Goal: Transaction & Acquisition: Register for event/course

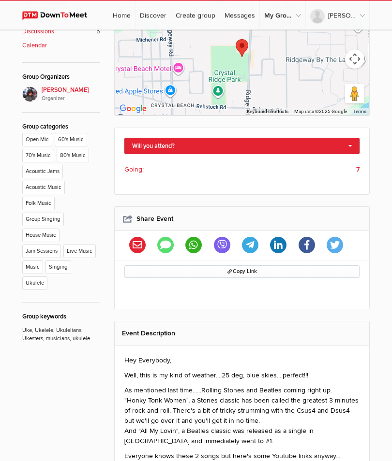
scroll to position [359, 0]
click at [184, 138] on link "Will you attend?" at bounding box center [241, 146] width 235 height 16
click at [161, 155] on link "I'm going" at bounding box center [242, 162] width 234 height 15
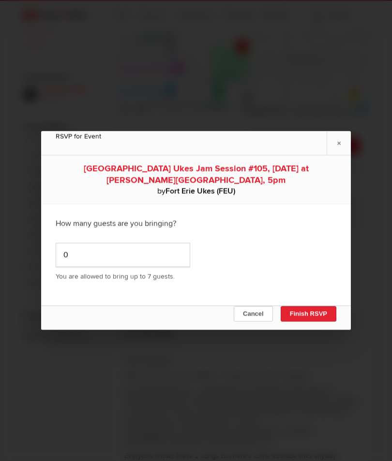
click at [303, 322] on button "Finish RSVP" at bounding box center [309, 314] width 56 height 15
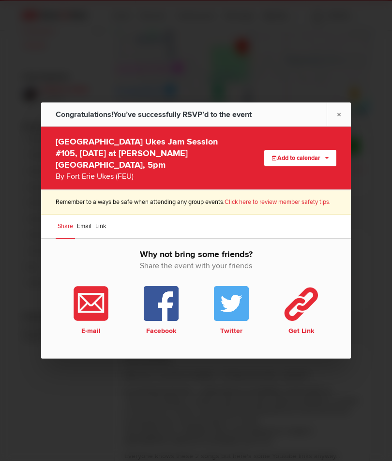
click at [335, 126] on link "×" at bounding box center [338, 115] width 24 height 24
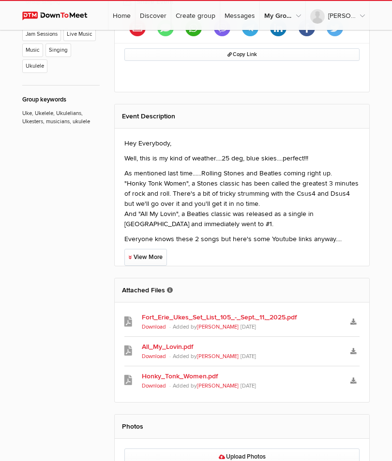
scroll to position [577, 0]
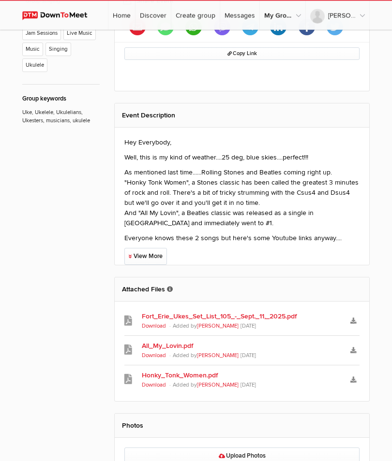
click at [203, 324] on link "[PERSON_NAME]" at bounding box center [218, 327] width 42 height 6
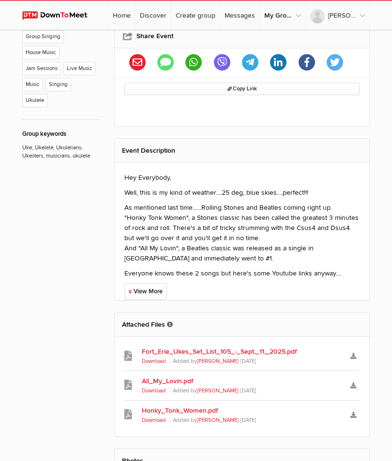
scroll to position [542, 0]
click at [267, 347] on link "Fort_Erie_Ukes_Set_List_105_-_Sept._11,_2025.pdf" at bounding box center [242, 352] width 200 height 10
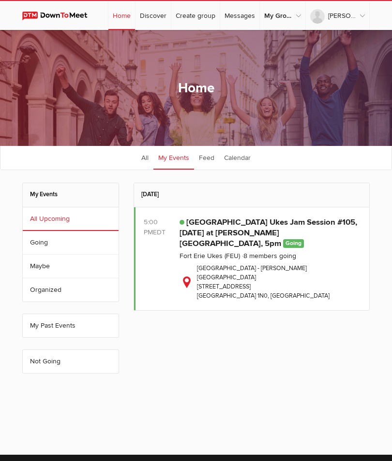
click at [219, 258] on link "Fort Erie Ukes (FEU)" at bounding box center [209, 256] width 60 height 8
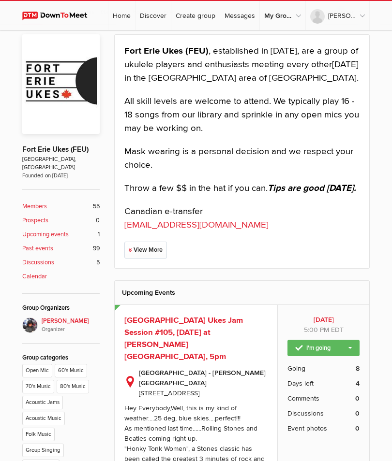
scroll to position [127, 0]
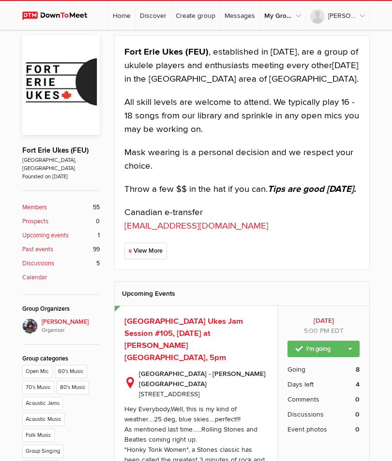
click at [197, 328] on span "[GEOGRAPHIC_DATA] Ukes Jam Session #105, [DATE] at [PERSON_NAME][GEOGRAPHIC_DAT…" at bounding box center [183, 340] width 119 height 46
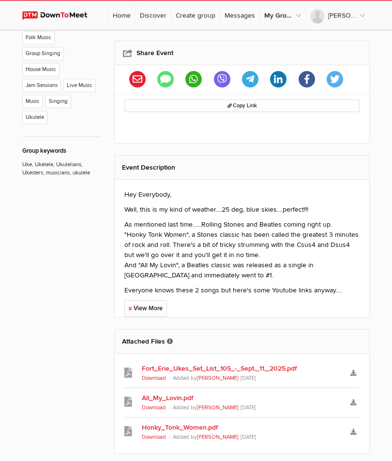
scroll to position [524, 0]
click at [178, 394] on link "All_My_Lovin.pdf" at bounding box center [242, 399] width 200 height 10
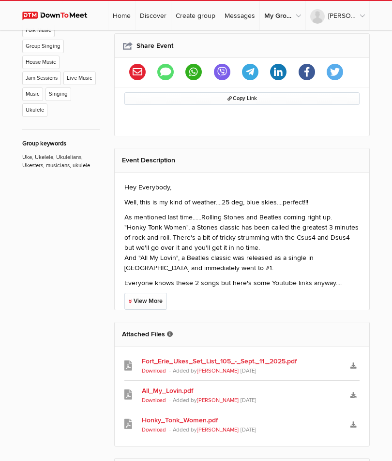
scroll to position [534, 0]
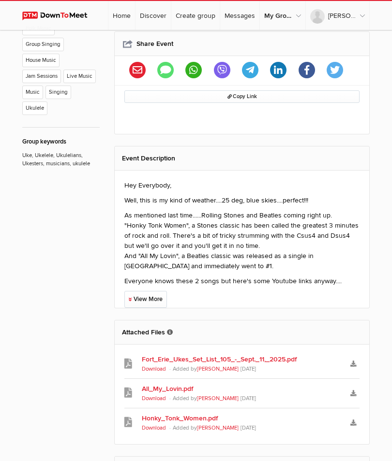
click at [186, 414] on link "Honky_Tonk_Women.pdf" at bounding box center [242, 419] width 200 height 10
